Goal: Task Accomplishment & Management: Use online tool/utility

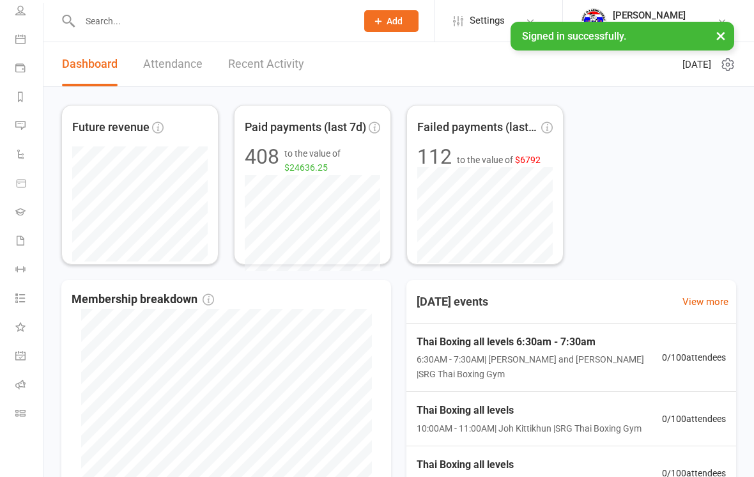
scroll to position [97, 0]
click at [21, 414] on icon at bounding box center [20, 413] width 10 height 10
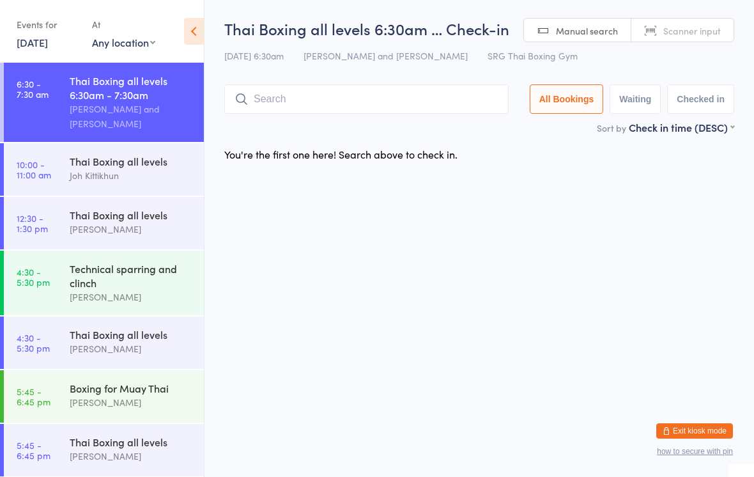
click at [395, 114] on input "search" at bounding box center [366, 98] width 284 height 29
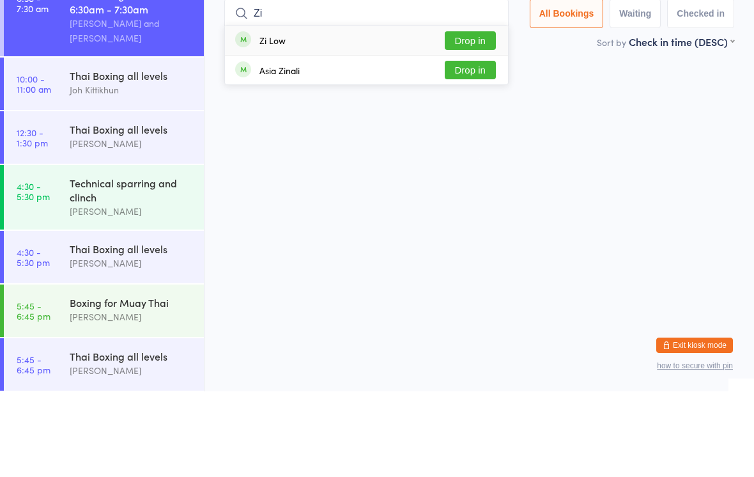
type input "Zi"
click at [484, 117] on button "Drop in" at bounding box center [470, 126] width 51 height 19
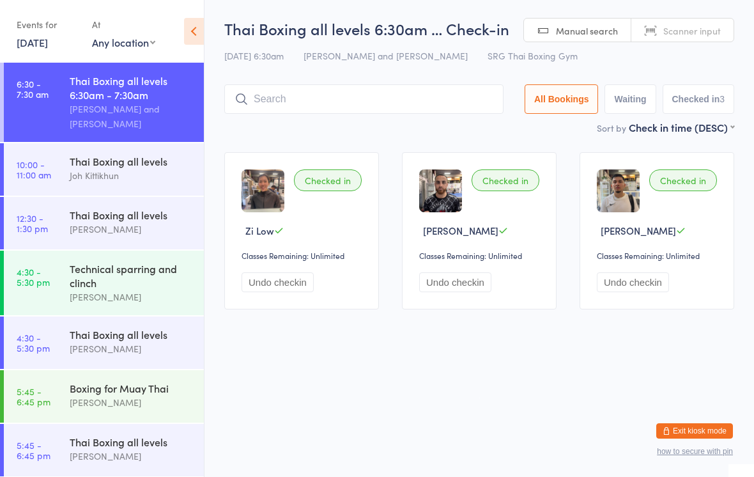
click at [387, 97] on input "search" at bounding box center [363, 98] width 279 height 29
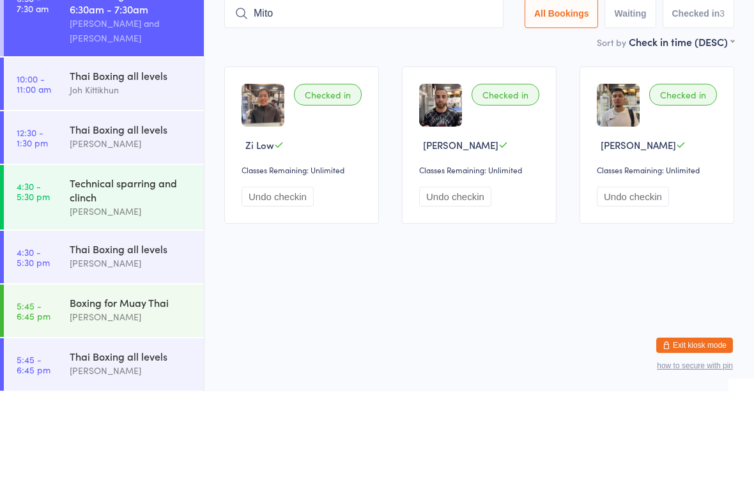
type input "Mito"
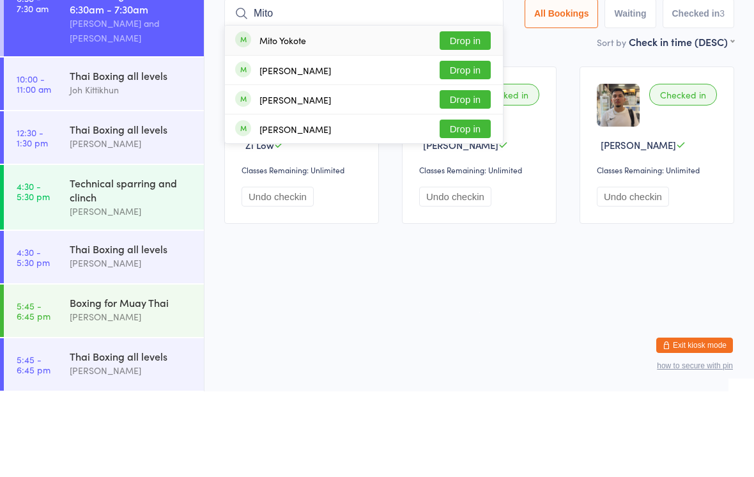
click at [466, 117] on button "Drop in" at bounding box center [465, 126] width 51 height 19
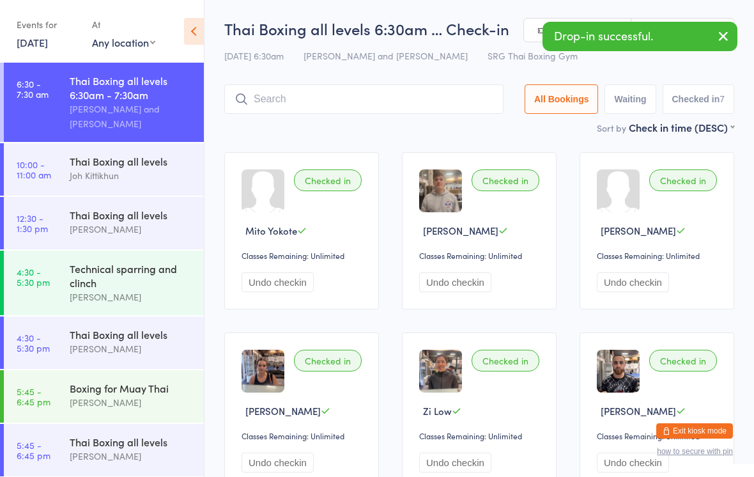
click at [270, 236] on span "Mito Yokote" at bounding box center [271, 230] width 52 height 13
